Goal: Navigation & Orientation: Find specific page/section

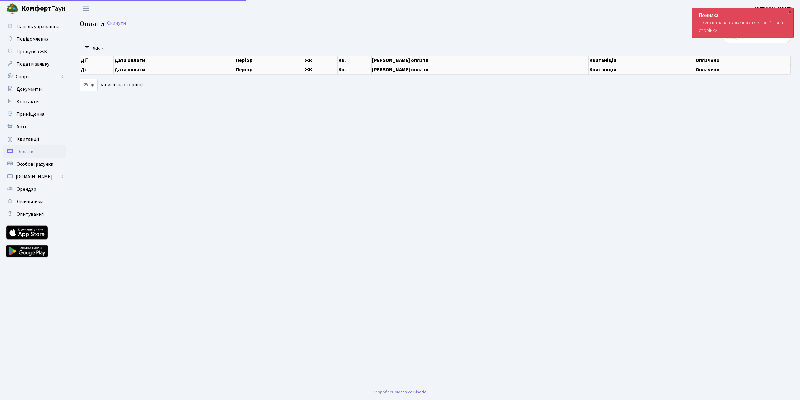
select select "25"
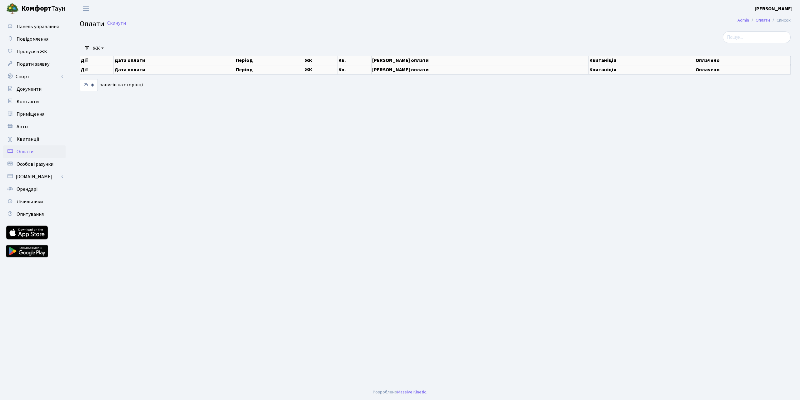
click at [33, 155] on span "Оплати" at bounding box center [25, 151] width 17 height 7
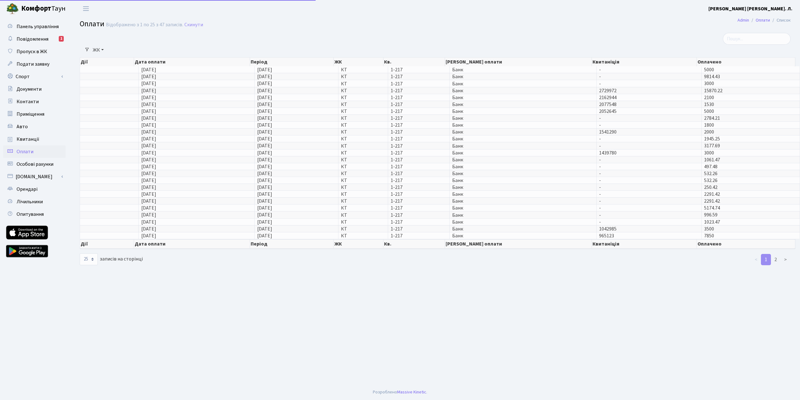
select select "25"
click at [30, 45] on link "Повідомлення 1" at bounding box center [34, 39] width 63 height 13
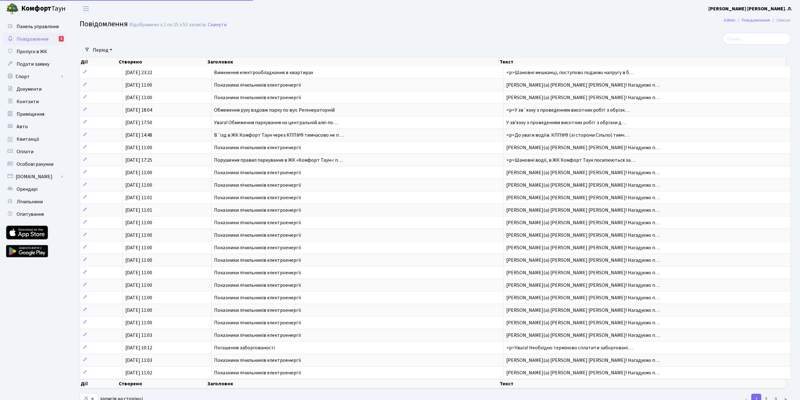
select select "25"
click at [61, 42] on div "1" at bounding box center [61, 39] width 5 height 6
select select "25"
click at [47, 55] on span "Пропуск в ЖК" at bounding box center [32, 51] width 31 height 7
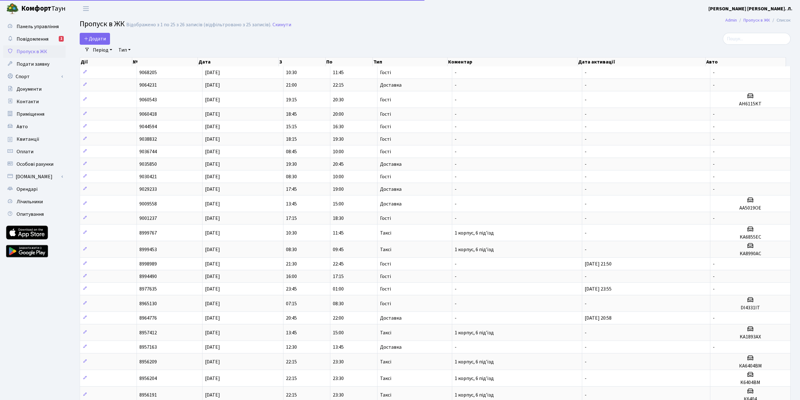
select select "25"
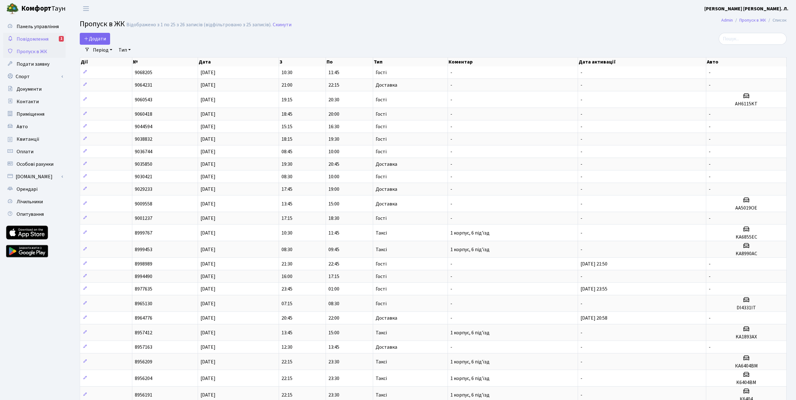
click at [61, 42] on div "1" at bounding box center [61, 39] width 5 height 6
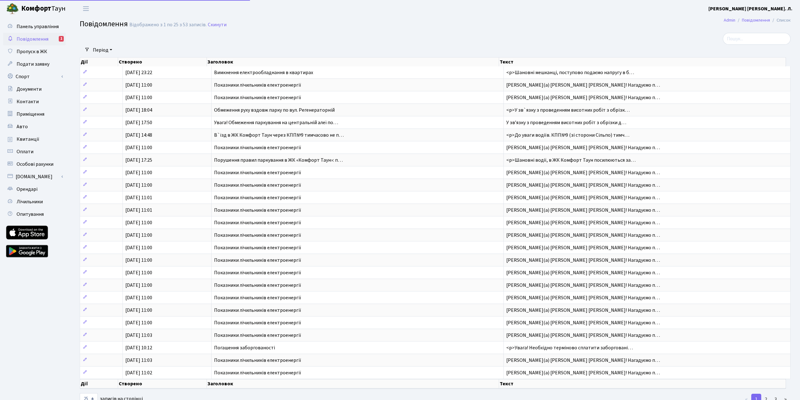
select select "25"
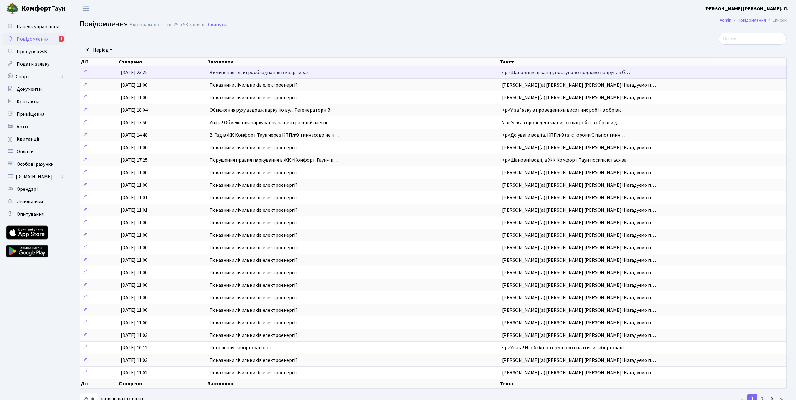
click at [287, 76] on span "Вимкнення електрообладнання в квартирах" at bounding box center [258, 72] width 99 height 7
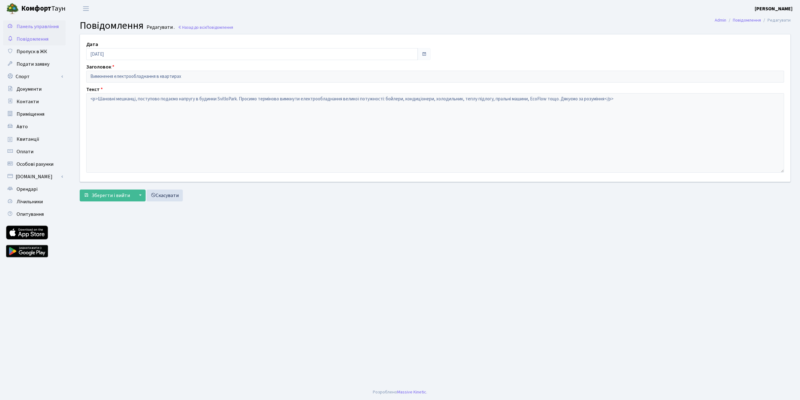
click at [24, 28] on span "Панель управління" at bounding box center [38, 26] width 42 height 7
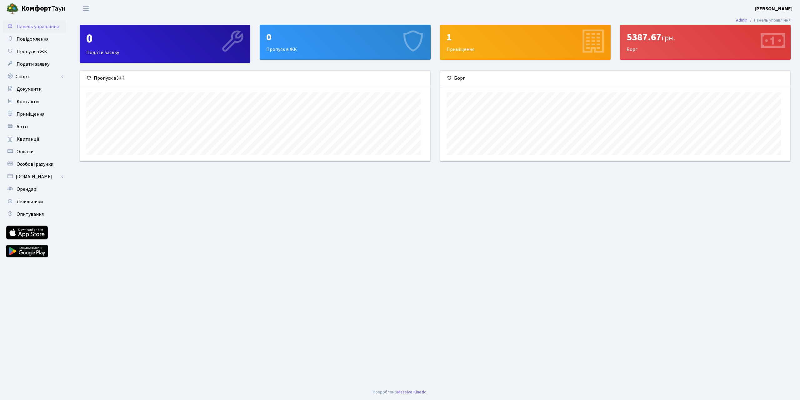
scroll to position [97, 350]
click at [30, 155] on span "Оплати" at bounding box center [25, 151] width 17 height 7
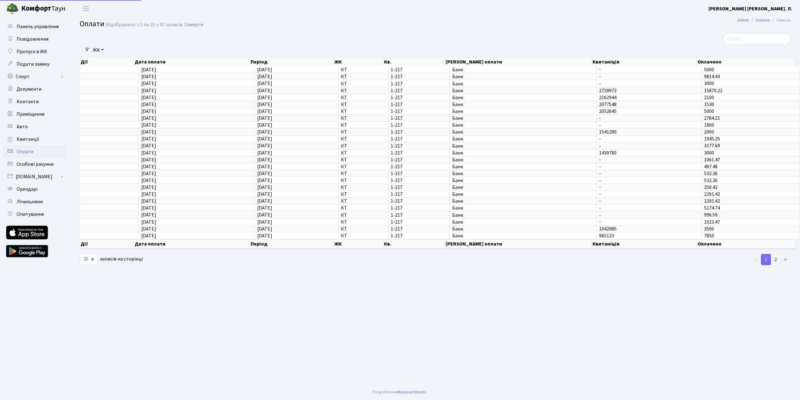
select select "25"
